Goal: Find specific page/section: Find specific page/section

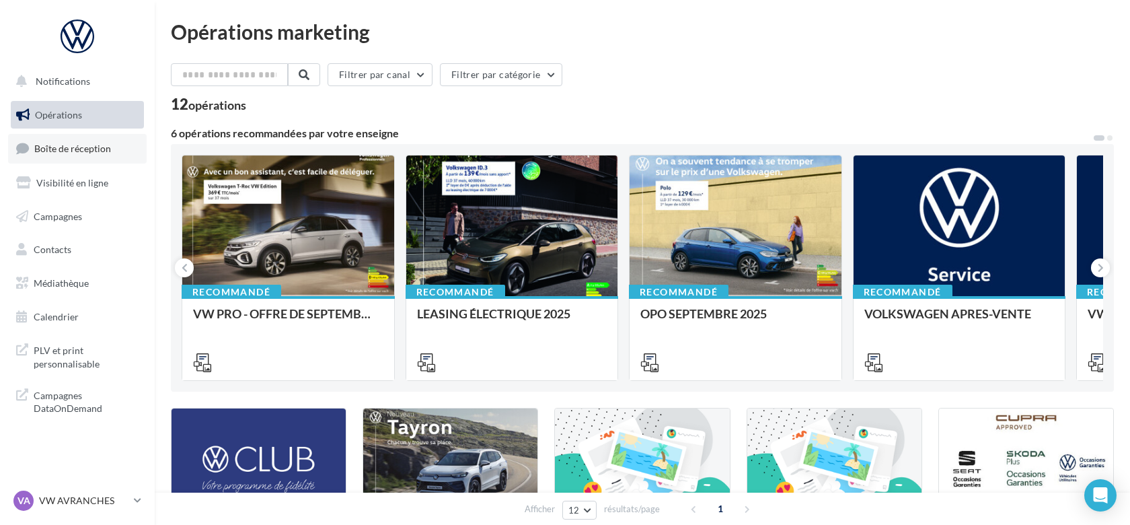
click at [103, 157] on link "Boîte de réception" at bounding box center [77, 148] width 139 height 29
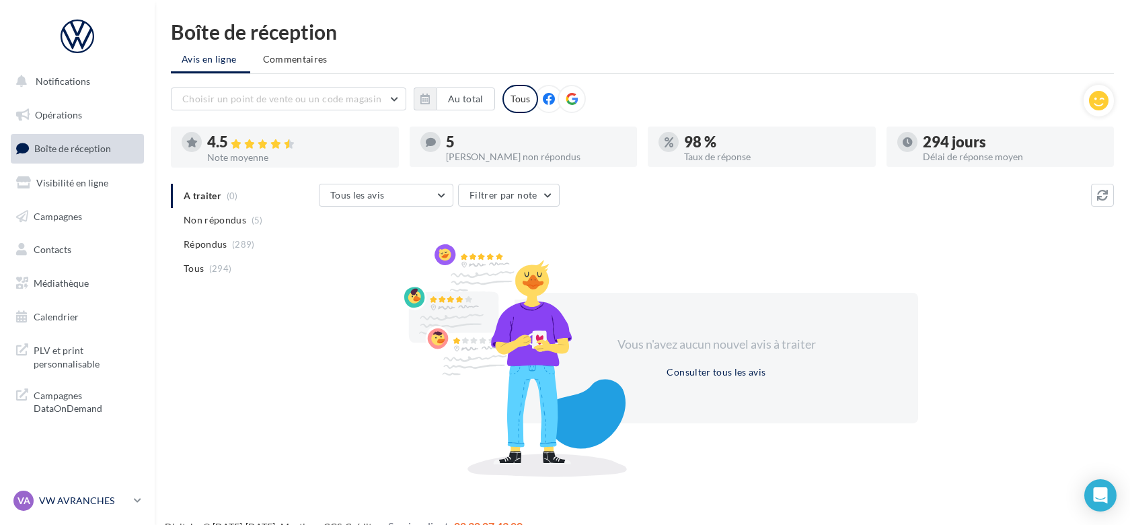
click at [92, 505] on p "VW AVRANCHES" at bounding box center [83, 500] width 89 height 13
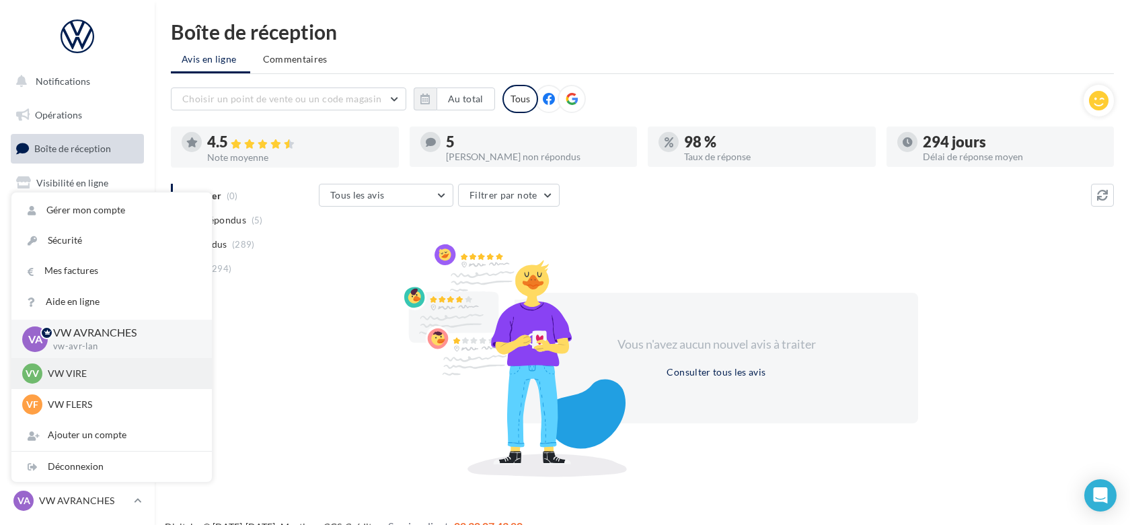
click at [104, 371] on p "VW VIRE" at bounding box center [122, 373] width 148 height 13
